Goal: Use online tool/utility

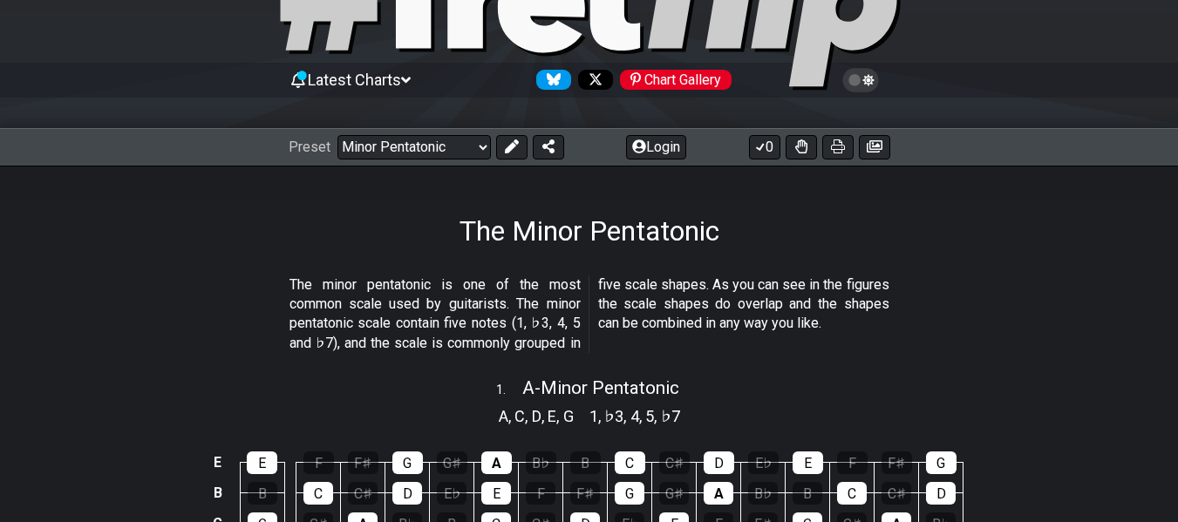
scroll to position [110, 0]
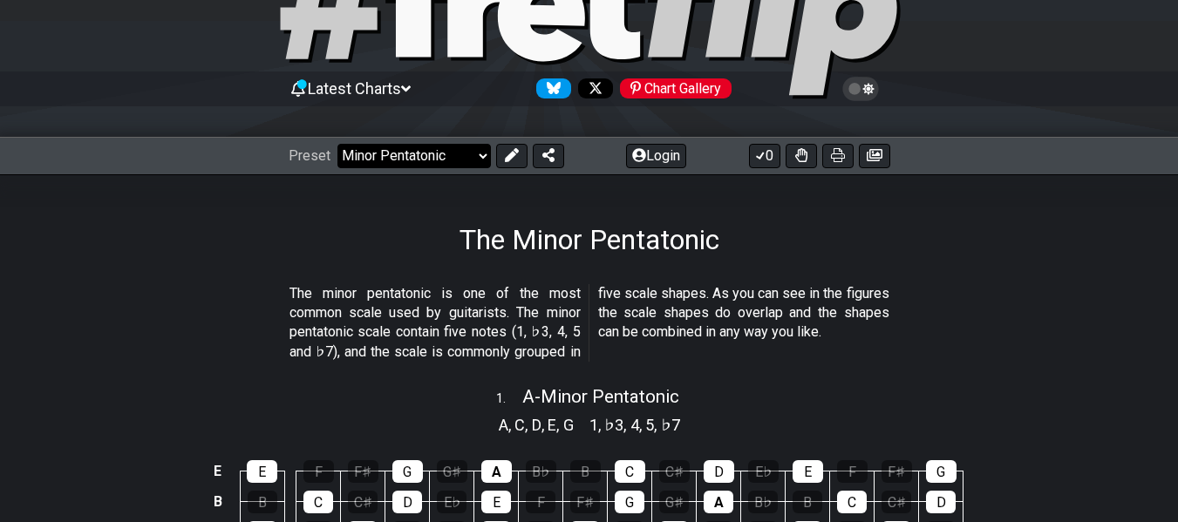
click at [479, 153] on select "Welcome to #fretflip! Initial Preset Custom Preset Minor Pentatonic Major Penta…" at bounding box center [414, 156] width 153 height 24
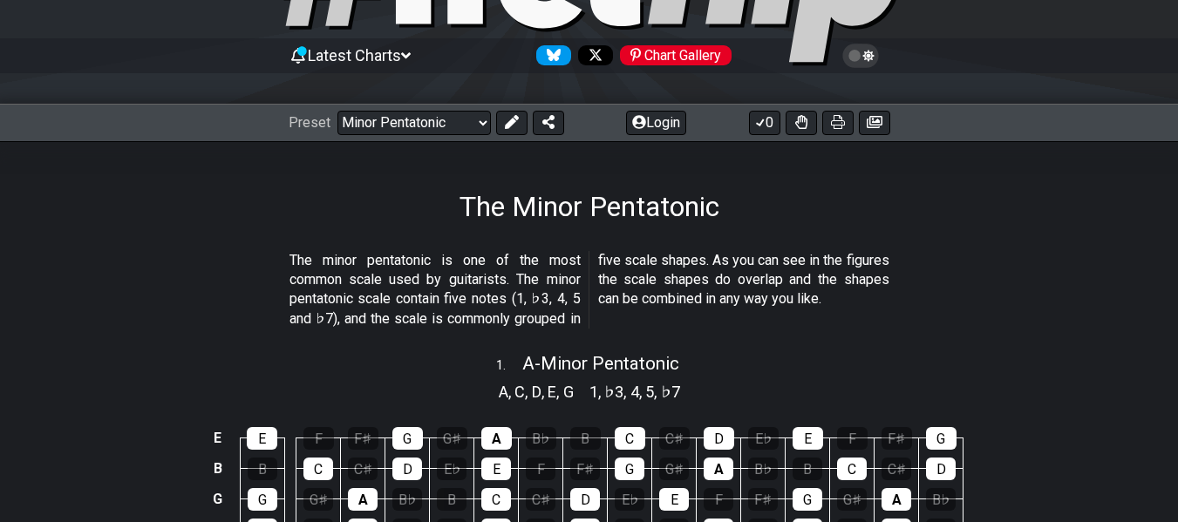
scroll to position [144, 0]
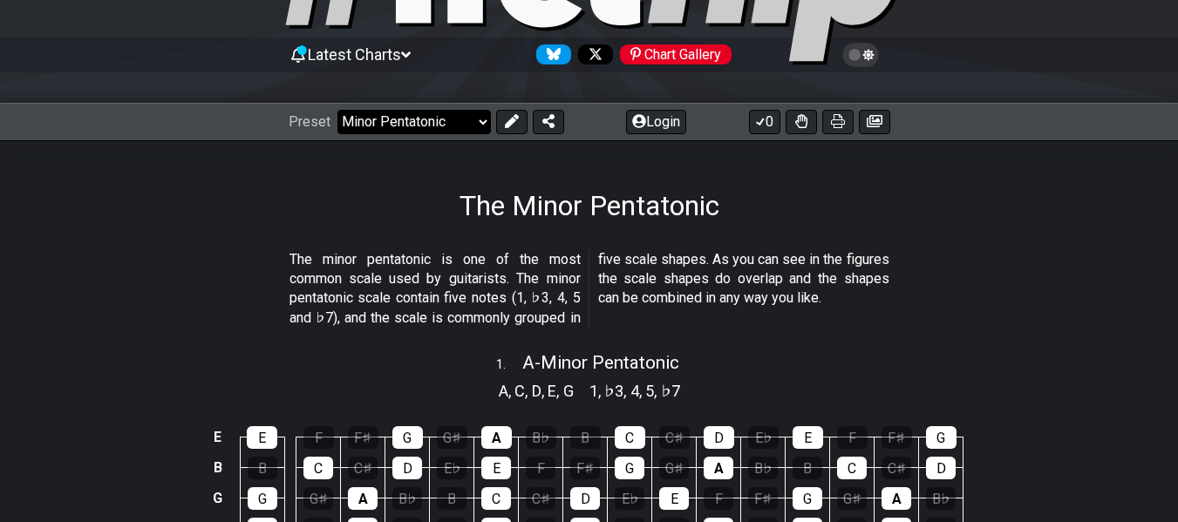
click at [472, 116] on select "Welcome to #fretflip! Initial Preset Custom Preset Minor Pentatonic Major Penta…" at bounding box center [414, 122] width 153 height 24
click at [514, 110] on button at bounding box center [511, 122] width 31 height 24
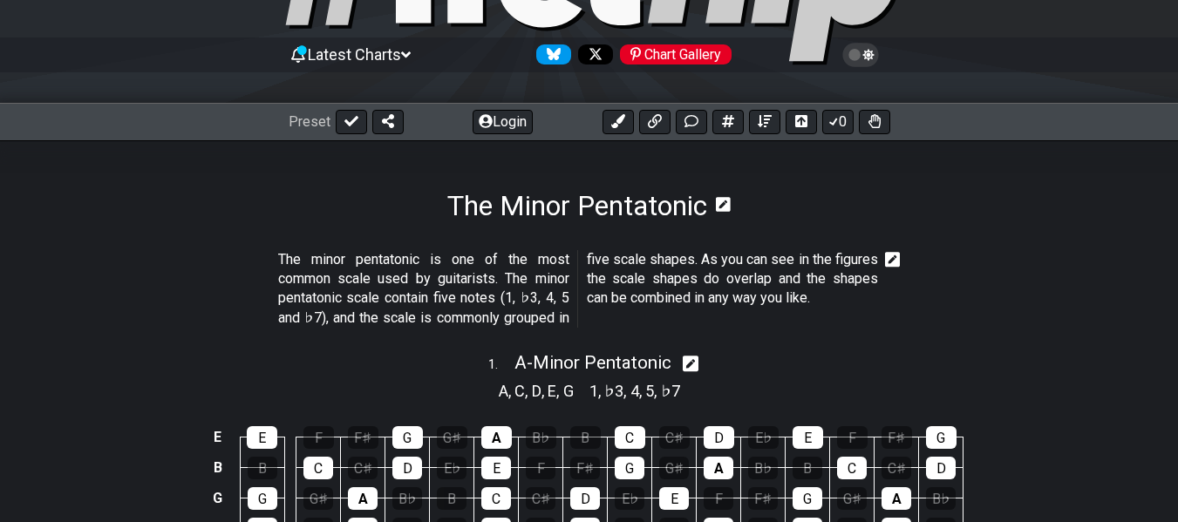
click at [695, 361] on icon at bounding box center [691, 364] width 17 height 17
select select "A"
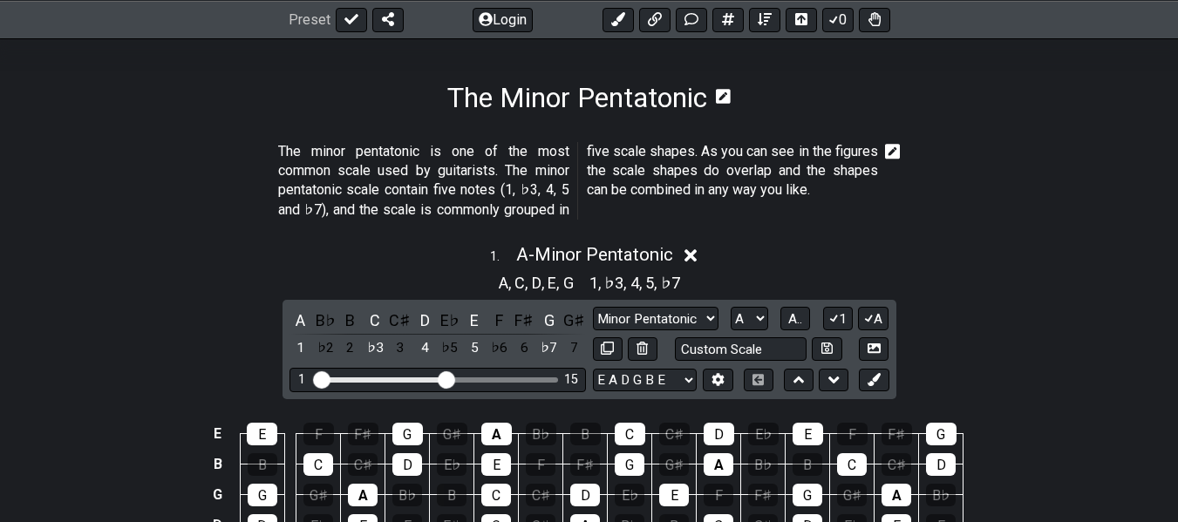
scroll to position [390, 0]
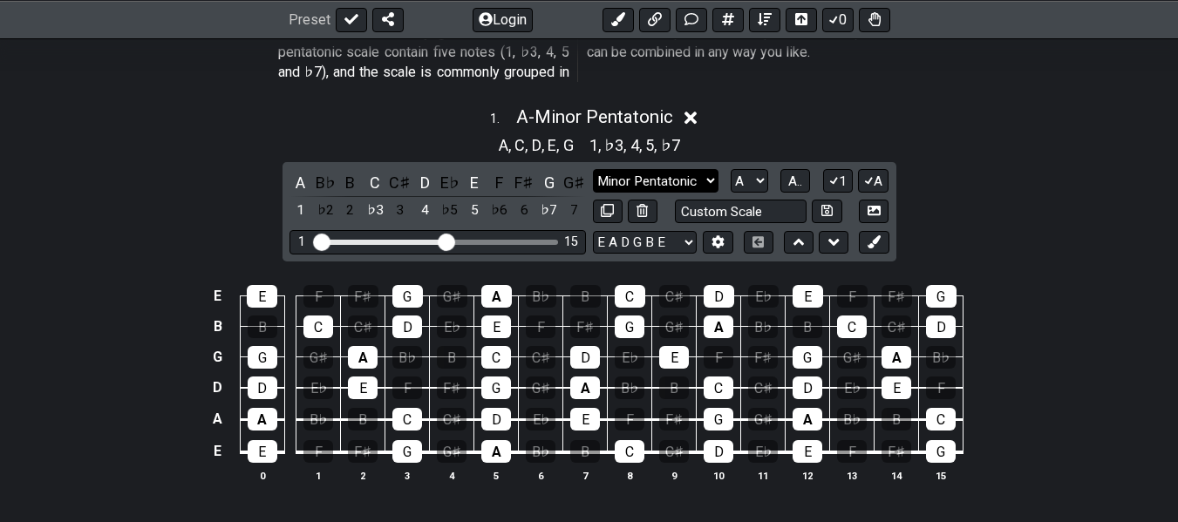
click at [706, 181] on select "Minor Pentatonic Notes Minor Pentatonic Major Pentatonic Minor Blues Major Blue…" at bounding box center [656, 181] width 126 height 24
select select "Major Pentatonic"
click at [593, 169] on select "Minor Pentatonic Notes Minor Pentatonic Major Pentatonic Minor Blues Major Blue…" at bounding box center [656, 181] width 126 height 24
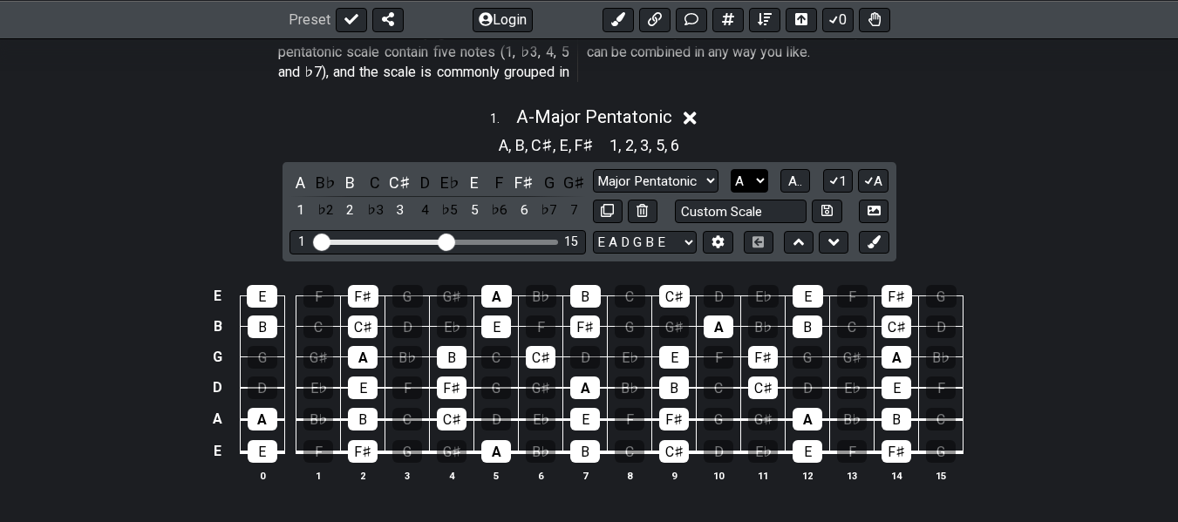
click at [751, 190] on select "A♭ A A♯ B♭ B C C♯ D♭ D D♯ E♭ E F F♯ G♭ G G♯" at bounding box center [750, 181] width 38 height 24
click at [731, 169] on select "A♭ A A♯ B♭ B C C♯ D♭ D D♯ E♭ E F F♯ G♭ G G♯" at bounding box center [750, 181] width 38 height 24
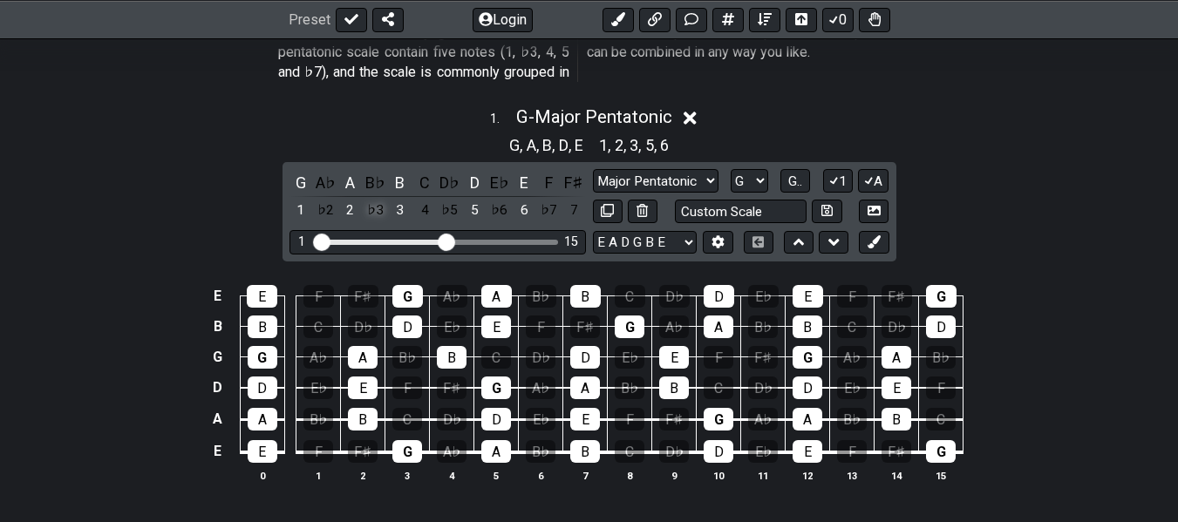
click at [380, 208] on div "♭3" at bounding box center [375, 211] width 23 height 24
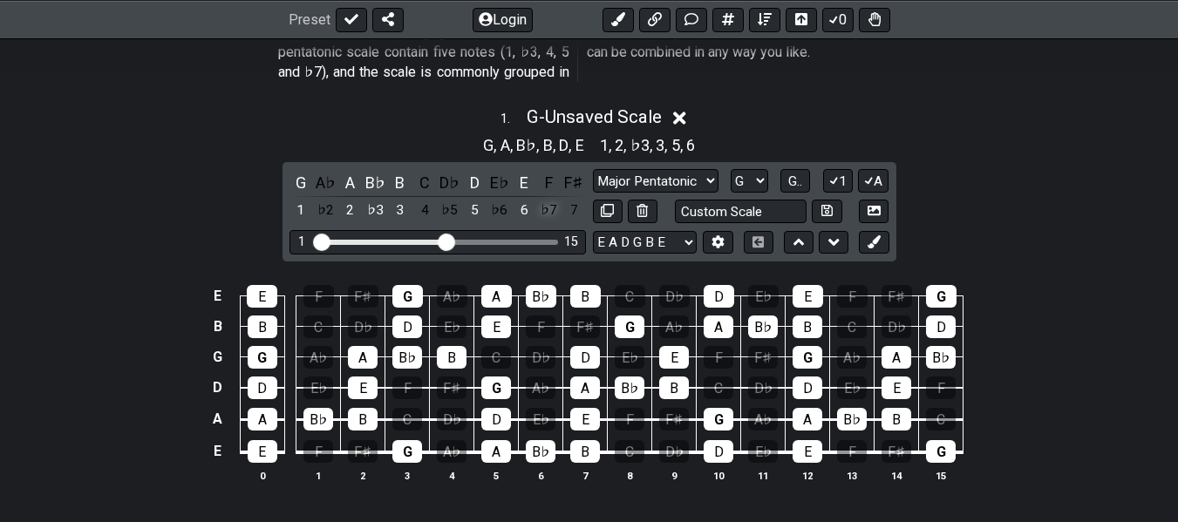
click at [553, 211] on div "♭7" at bounding box center [549, 211] width 23 height 24
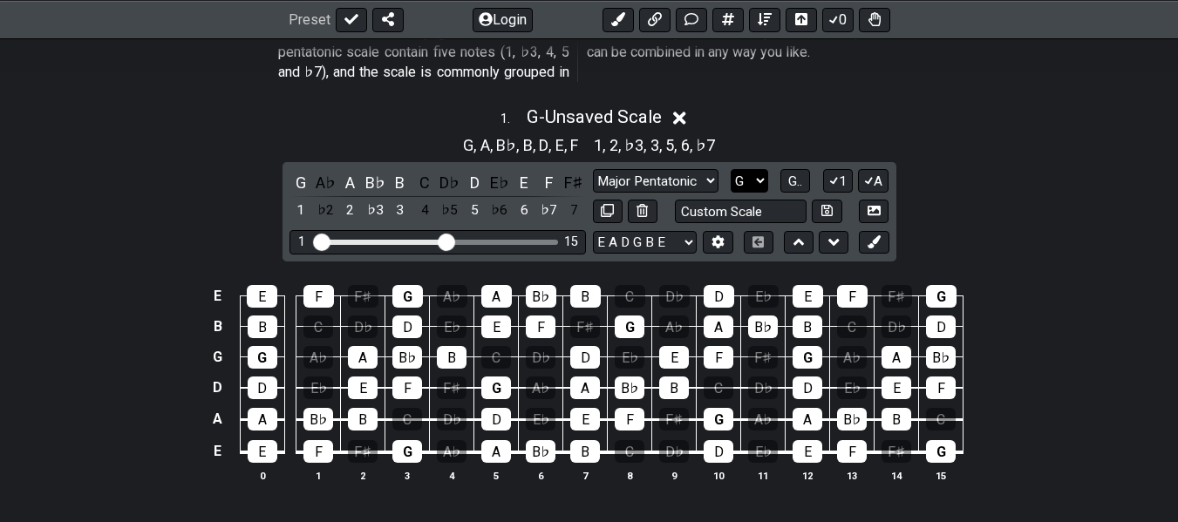
click at [747, 179] on select "A♭ A A♯ B♭ B C C♯ D♭ D D♯ E♭ E F F♯ G♭ G G♯" at bounding box center [750, 181] width 38 height 24
select select "C"
click at [731, 169] on select "A♭ A A♯ B♭ B C C♯ D♭ D D♯ E♭ E F F♯ G♭ G G♯" at bounding box center [750, 181] width 38 height 24
